Goal: Task Accomplishment & Management: Manage account settings

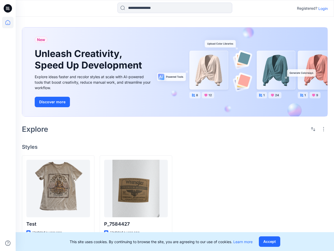
click at [167, 125] on div "Explore" at bounding box center [175, 129] width 306 height 13
click at [8, 8] on icon at bounding box center [9, 8] width 2 height 0
click at [8, 22] on icon at bounding box center [7, 22] width 11 height 11
click at [8, 243] on icon at bounding box center [7, 242] width 5 height 5
click at [175, 8] on input at bounding box center [175, 8] width 115 height 10
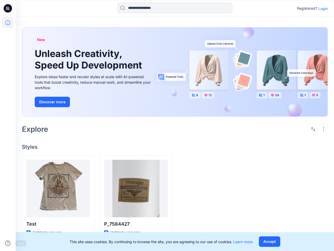
click at [323, 8] on p "Login" at bounding box center [323, 8] width 9 height 5
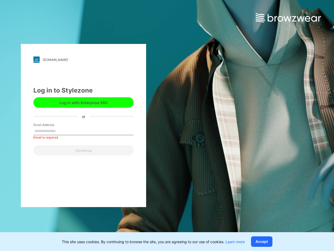
click at [324, 129] on div "[DOMAIN_NAME] Loading... Log in to Stylezone Log in with Enterprise SSO or Emai…" at bounding box center [167, 125] width 334 height 251
click at [58, 224] on div "[DOMAIN_NAME] Loading... Log in to Stylezone Log in with Enterprise SSO or Emai…" at bounding box center [83, 125] width 167 height 251
click at [136, 224] on div "[DOMAIN_NAME] Loading... Log in to Stylezone Log in with Enterprise SSO or Emai…" at bounding box center [83, 125] width 167 height 251
